Goal: Find specific page/section: Find specific page/section

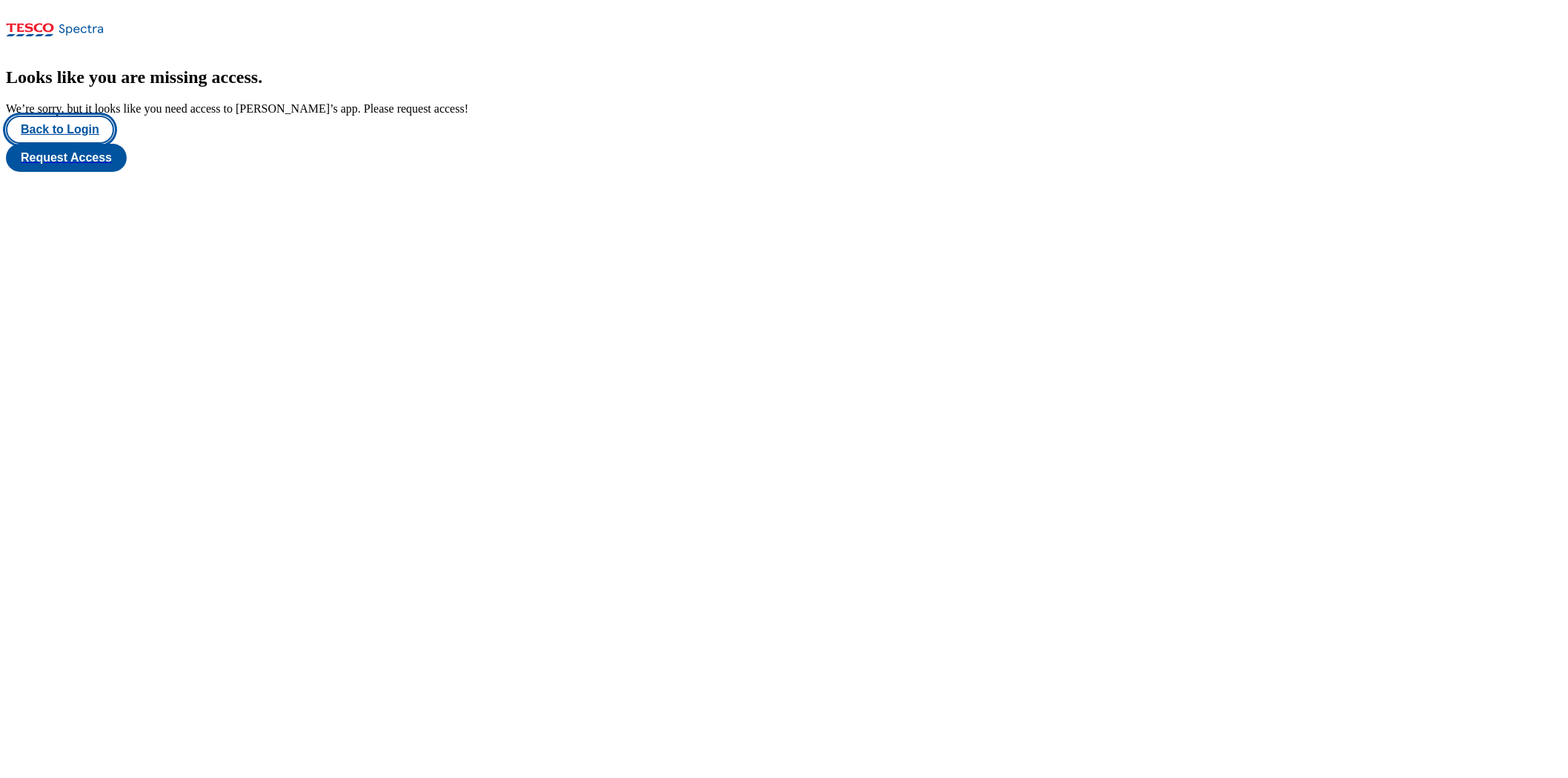
click at [84, 144] on button "Back to Login" at bounding box center [60, 130] width 108 height 29
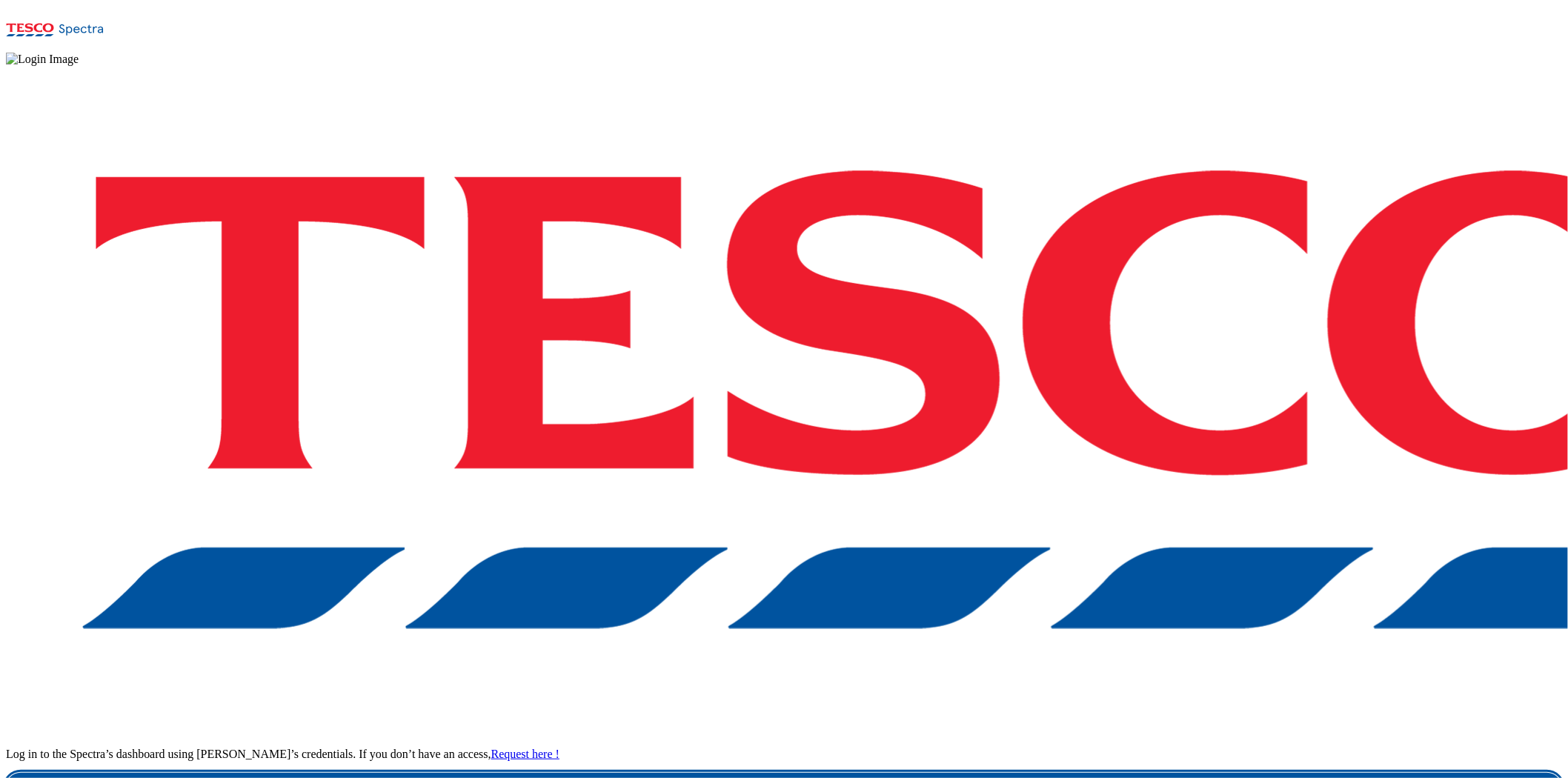
drag, startPoint x: 1179, startPoint y: 493, endPoint x: 967, endPoint y: 135, distance: 416.1
click at [1179, 699] on link "Login" at bounding box center [784, 788] width 1556 height 29
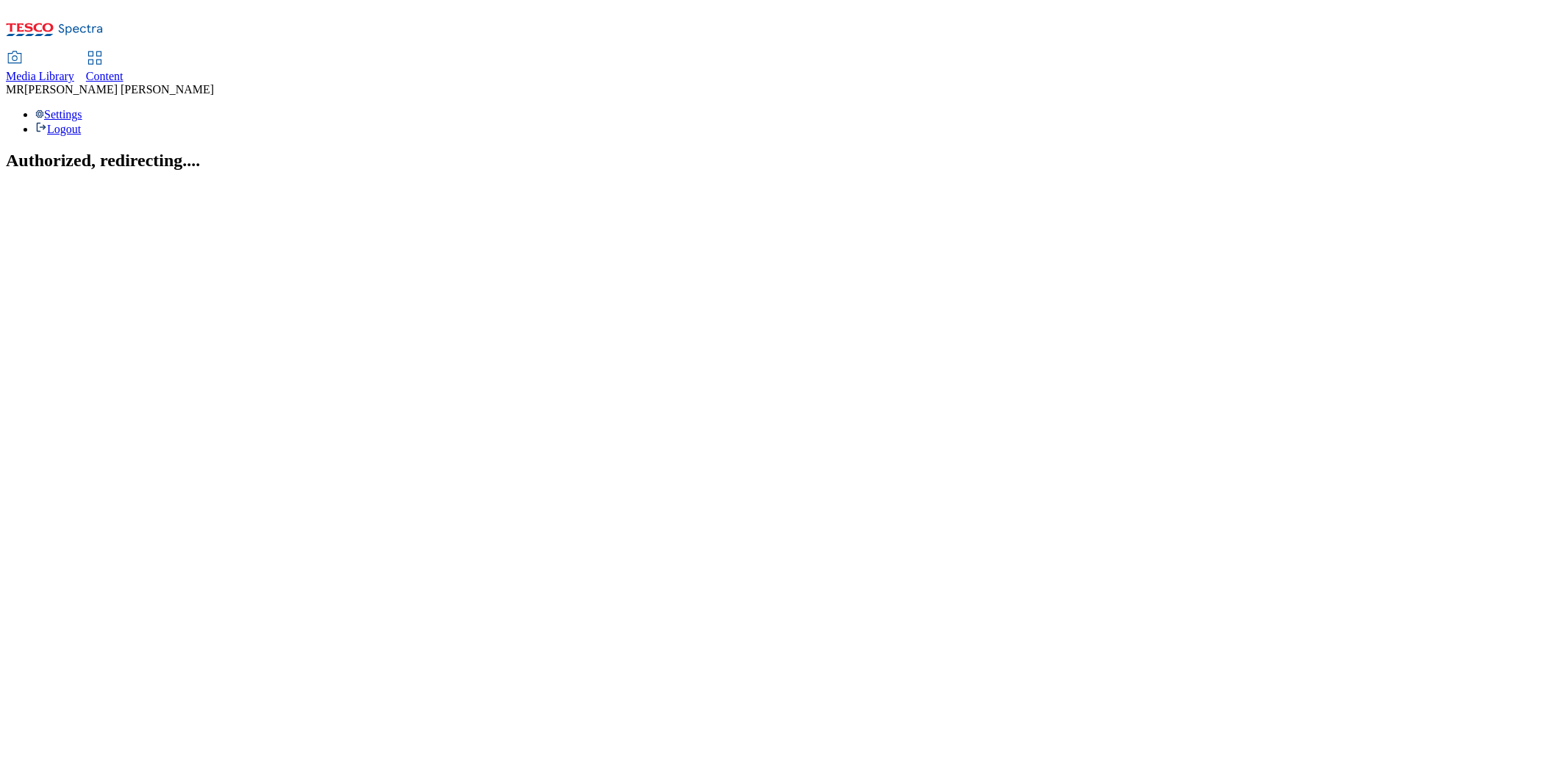
click at [123, 70] on div "Content" at bounding box center [105, 76] width 37 height 13
select select "ghs-[GEOGRAPHIC_DATA]"
